Goal: Information Seeking & Learning: Find specific fact

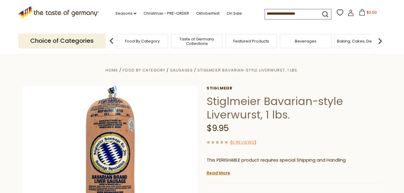
click at [353, 44] on div "Baking, Cakes, Desserts" at bounding box center [360, 41] width 51 height 14
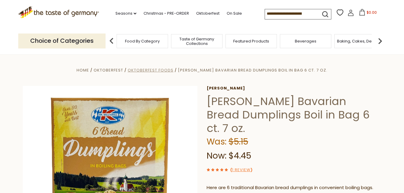
click at [151, 69] on span "Oktoberfest Foods" at bounding box center [151, 70] width 46 height 6
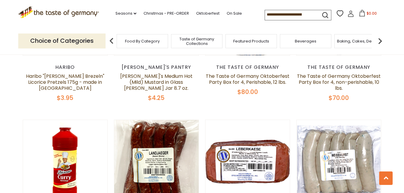
scroll to position [988, 0]
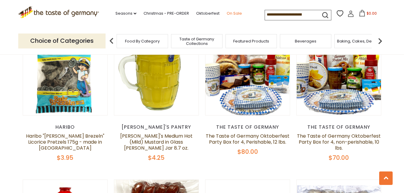
click at [231, 10] on link "On Sale" at bounding box center [234, 13] width 15 height 7
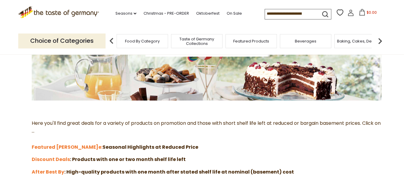
scroll to position [180, 0]
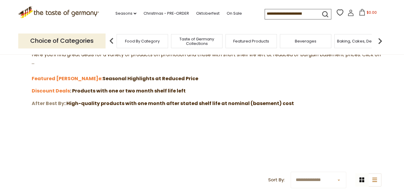
click at [52, 103] on strong "After Best By" at bounding box center [48, 103] width 33 height 7
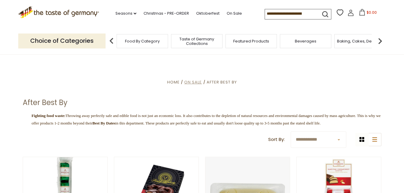
click at [189, 81] on span "On Sale" at bounding box center [193, 82] width 18 height 6
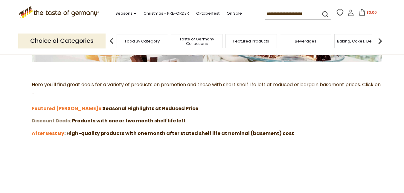
click at [52, 118] on strong "Discount Deals" at bounding box center [51, 120] width 38 height 7
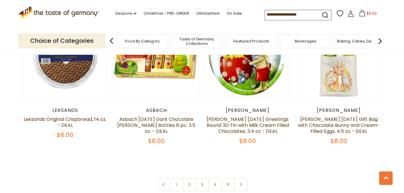
scroll to position [1377, 0]
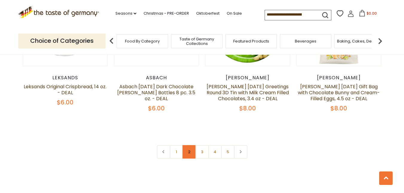
click at [188, 145] on link "2" at bounding box center [189, 151] width 13 height 13
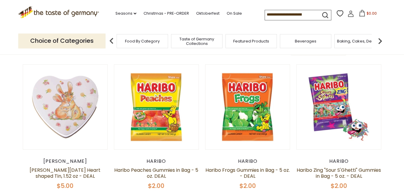
scroll to position [0, 0]
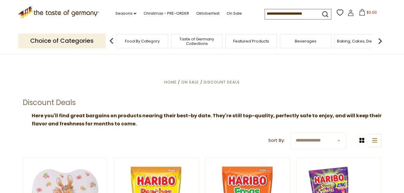
click at [271, 14] on input at bounding box center [290, 13] width 51 height 8
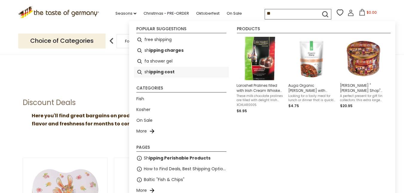
click at [164, 69] on b "ipping cost" at bounding box center [161, 72] width 25 height 7
type input "**********"
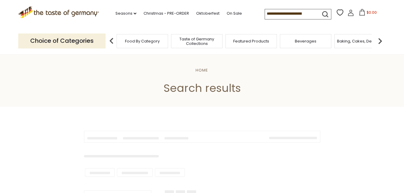
type input "**********"
